Goal: Information Seeking & Learning: Find specific fact

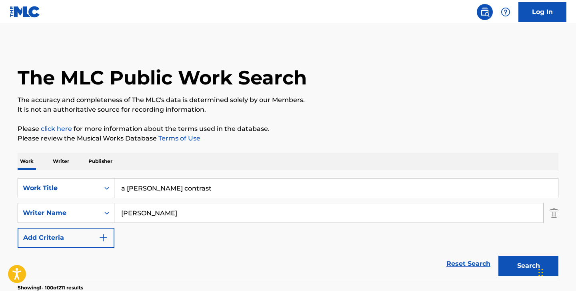
click at [67, 157] on p "Writer" at bounding box center [60, 161] width 21 height 17
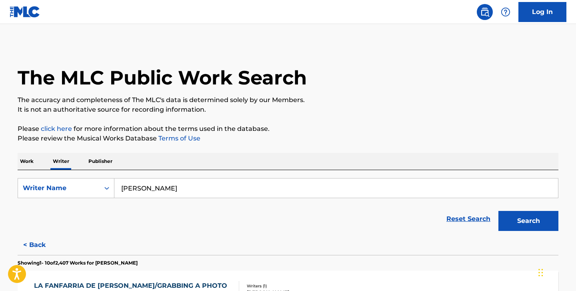
click at [150, 187] on input "[PERSON_NAME]" at bounding box center [335, 187] width 443 height 19
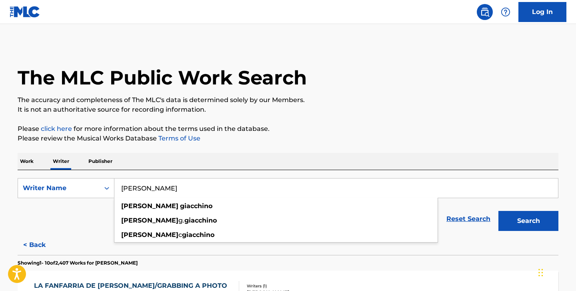
click at [150, 187] on input "[PERSON_NAME]" at bounding box center [335, 187] width 443 height 19
paste input "[PERSON_NAME]"
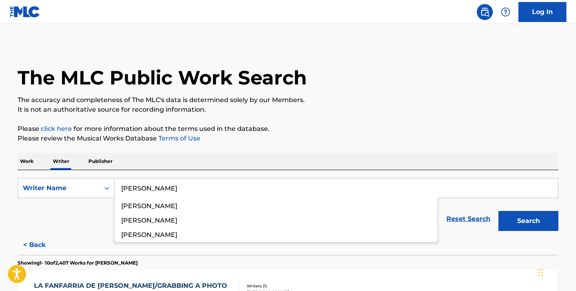
type input "[PERSON_NAME]"
click at [498, 211] on button "Search" at bounding box center [528, 221] width 60 height 20
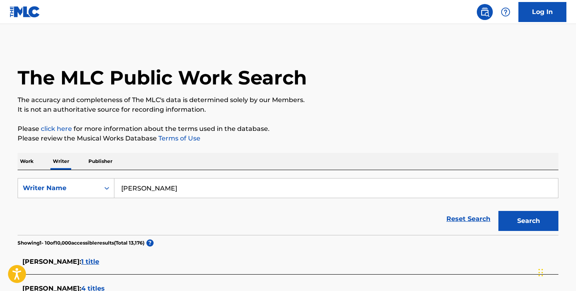
scroll to position [146, 0]
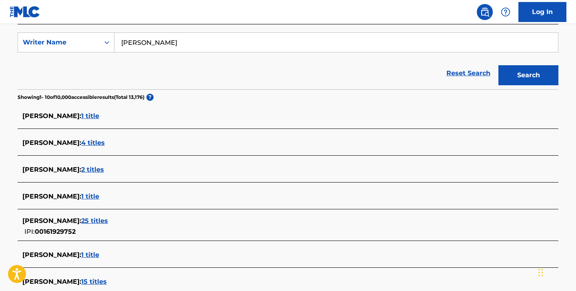
click at [108, 221] on span "25 titles" at bounding box center [94, 221] width 27 height 8
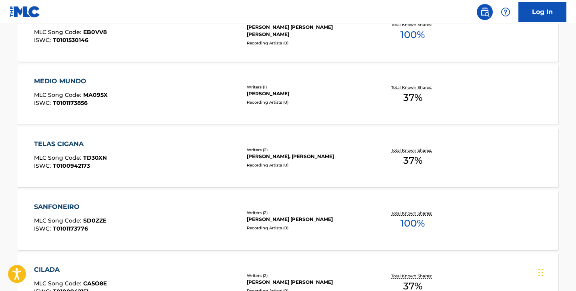
scroll to position [688, 0]
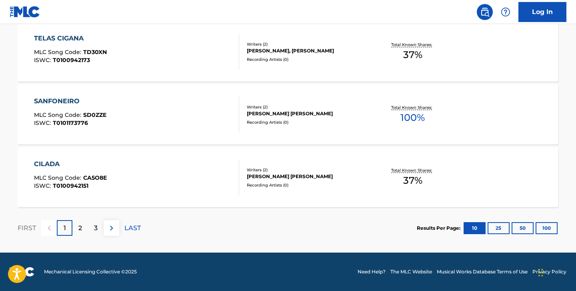
click at [553, 228] on button "100" at bounding box center [546, 228] width 22 height 12
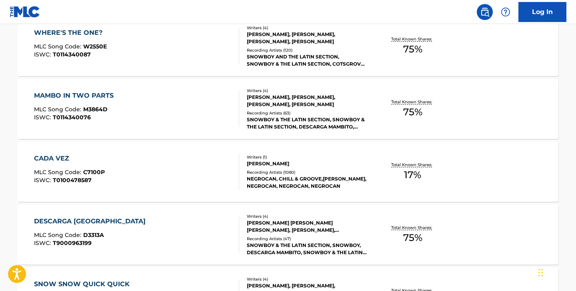
scroll to position [1446, 0]
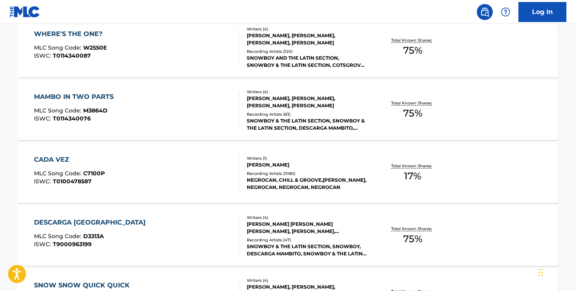
click at [58, 159] on div "CADA VEZ" at bounding box center [69, 160] width 71 height 10
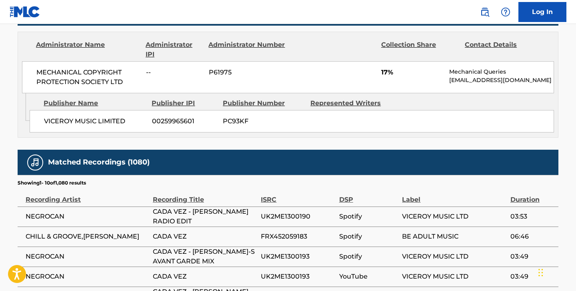
scroll to position [465, 0]
